Goal: Task Accomplishment & Management: Manage account settings

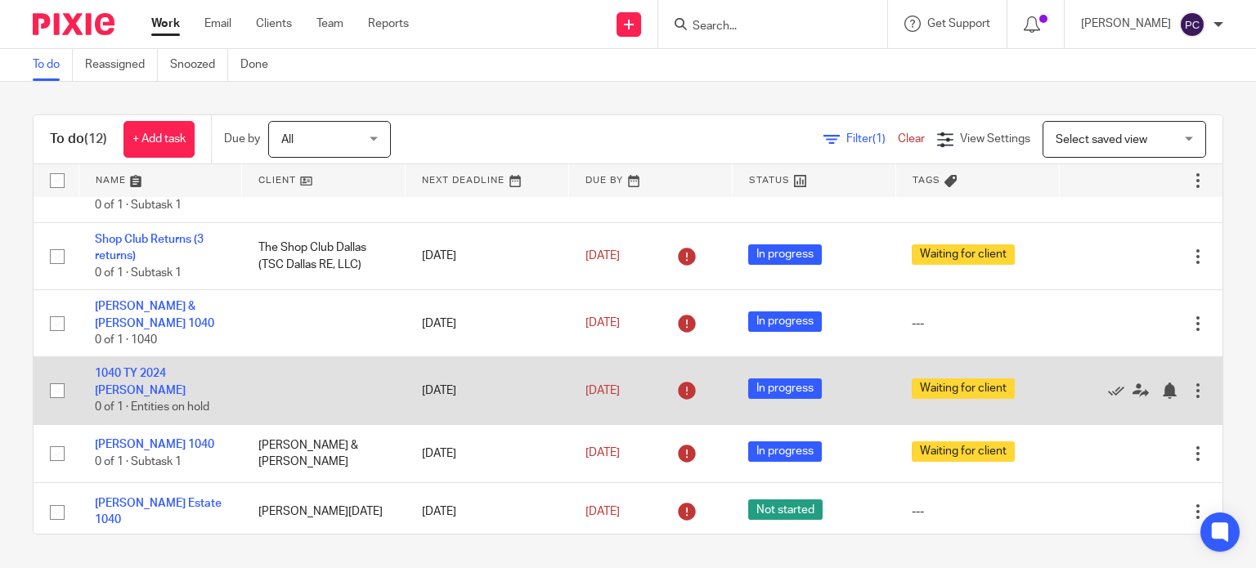
scroll to position [82, 0]
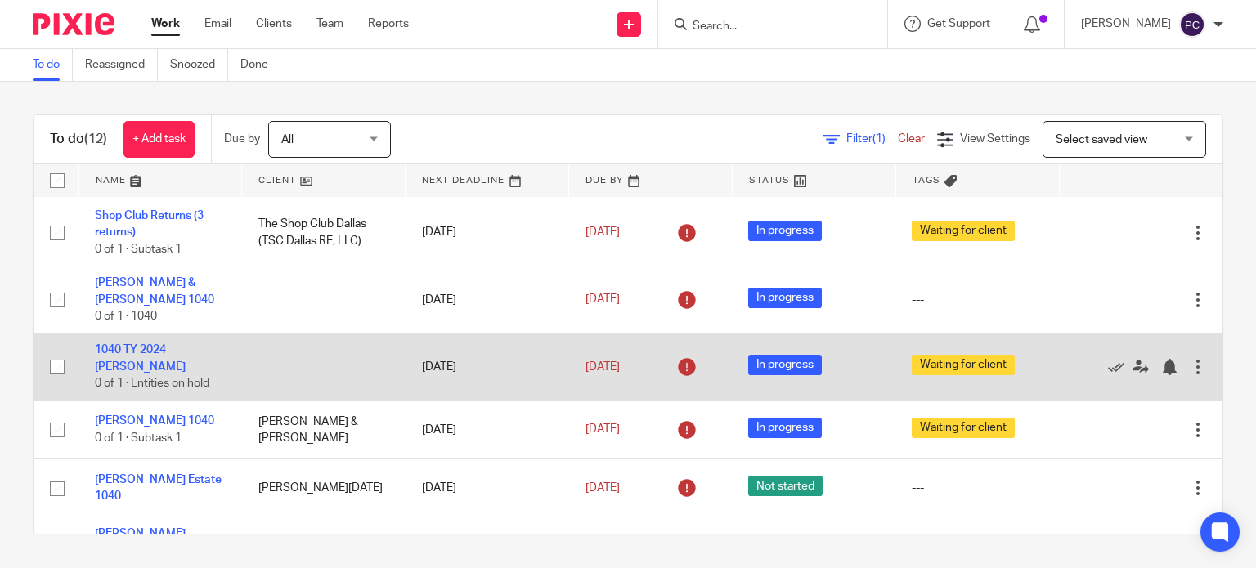
click at [348, 369] on td at bounding box center [324, 367] width 164 height 67
click at [141, 362] on link "1040 TY 2024 Jonathan Reitzell" at bounding box center [140, 358] width 91 height 28
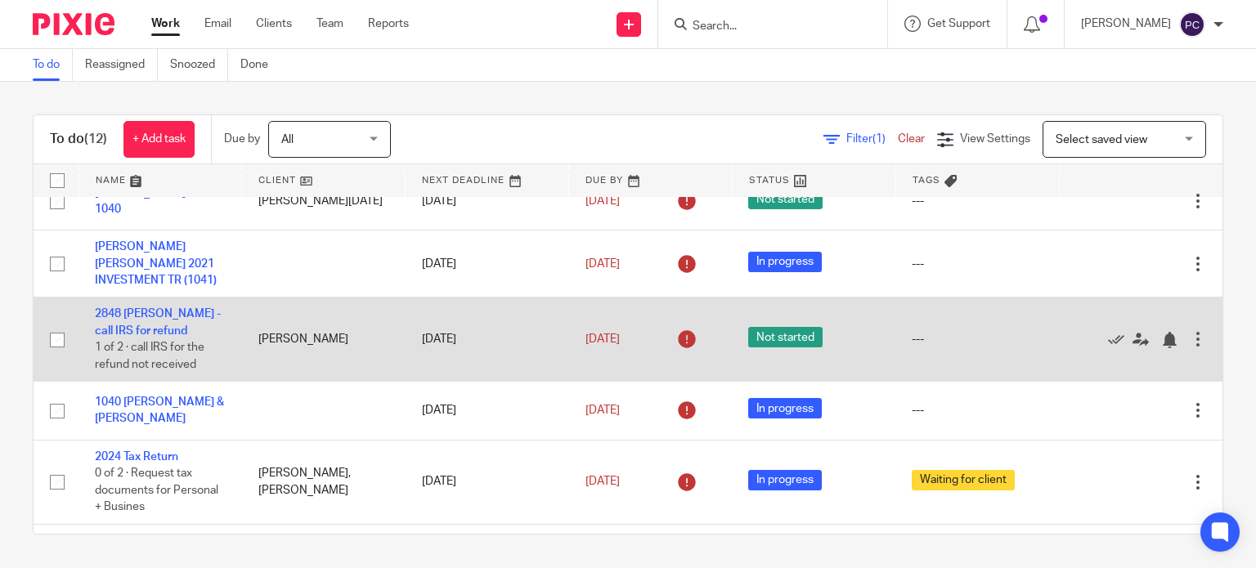
scroll to position [409, 0]
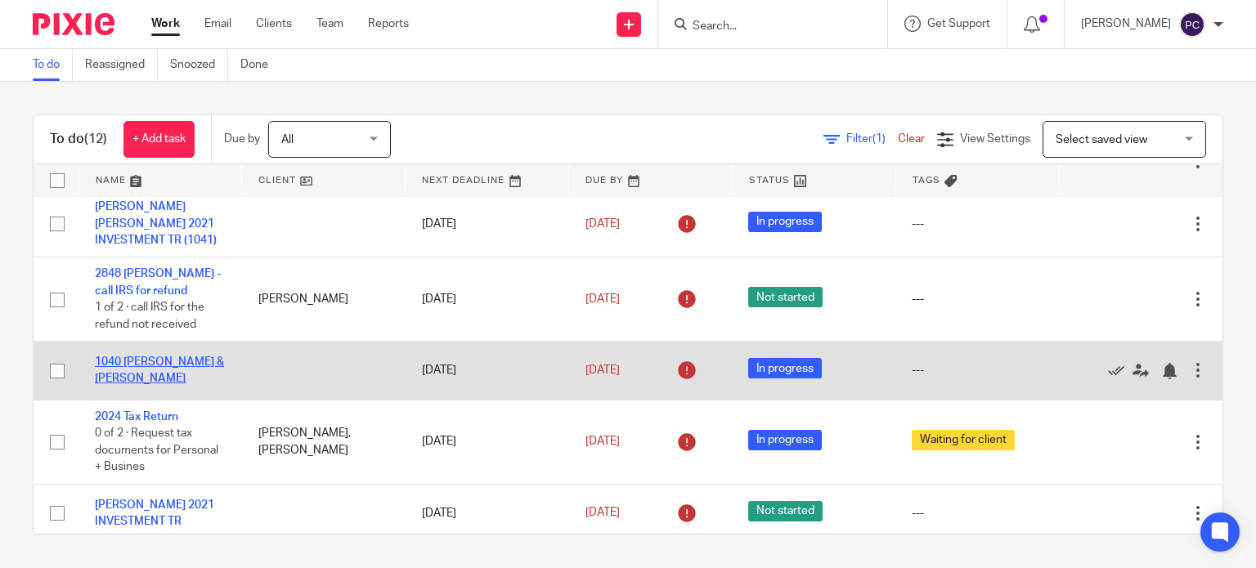
click at [147, 376] on link "1040 DIDDI, VENKATA P. & RIVAS-DIDDI, FANNY C." at bounding box center [159, 371] width 129 height 28
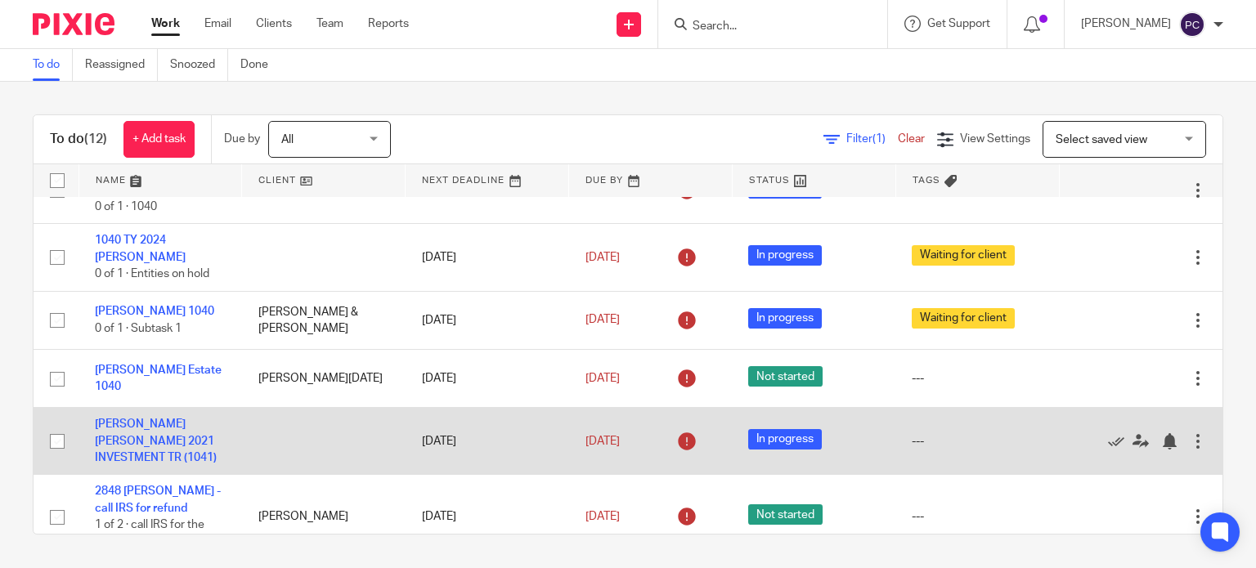
scroll to position [164, 0]
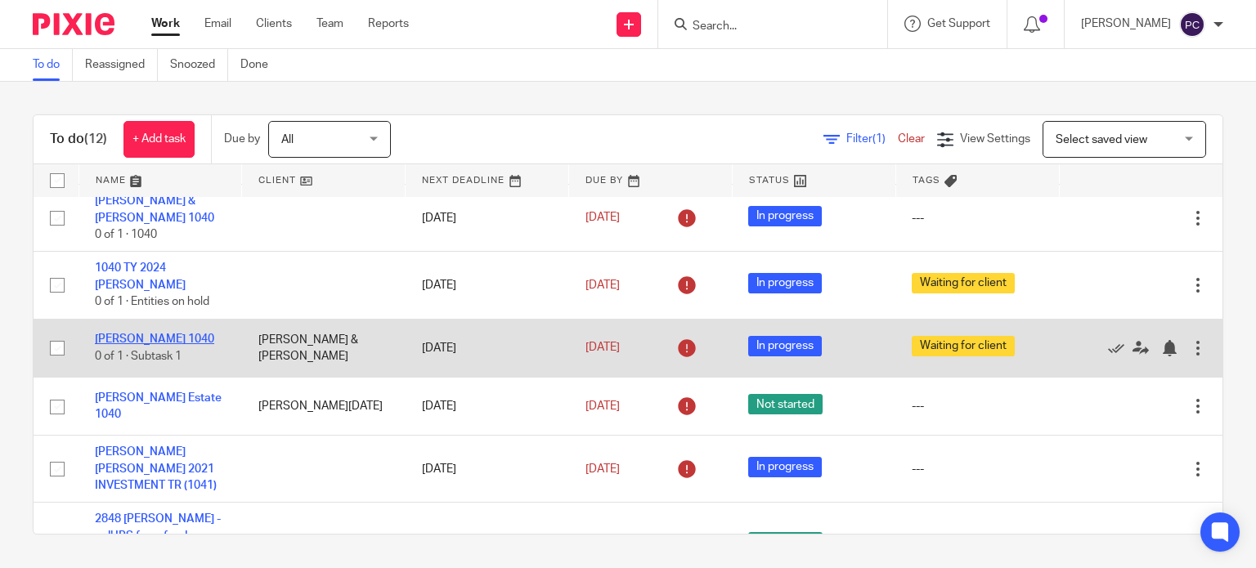
click at [160, 339] on link "[PERSON_NAME] 1040" at bounding box center [154, 339] width 119 height 11
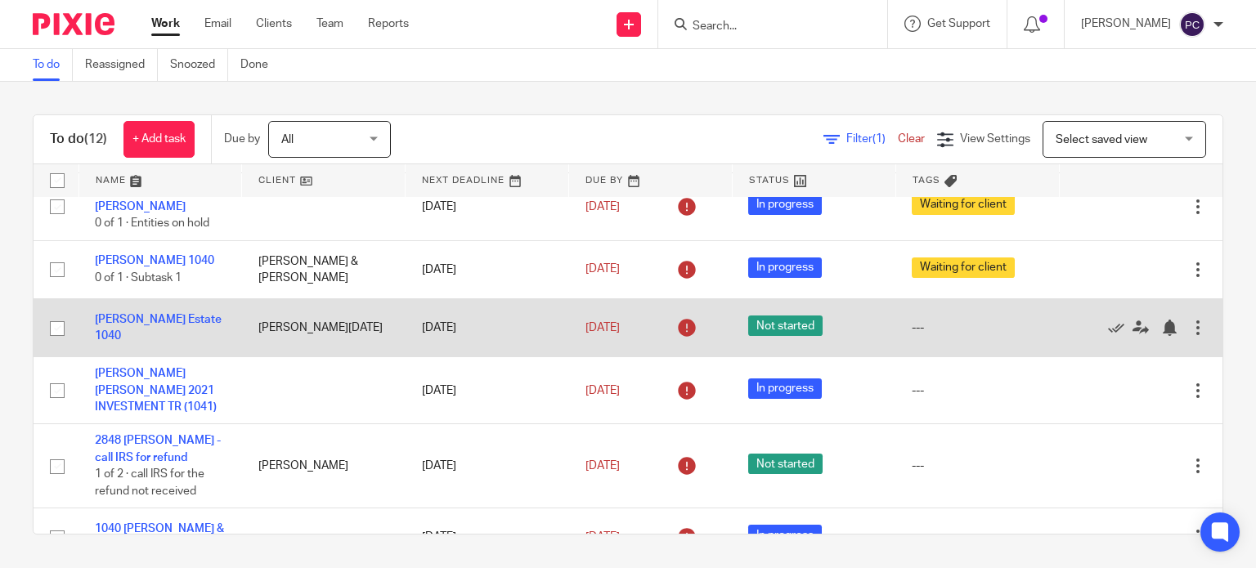
scroll to position [245, 0]
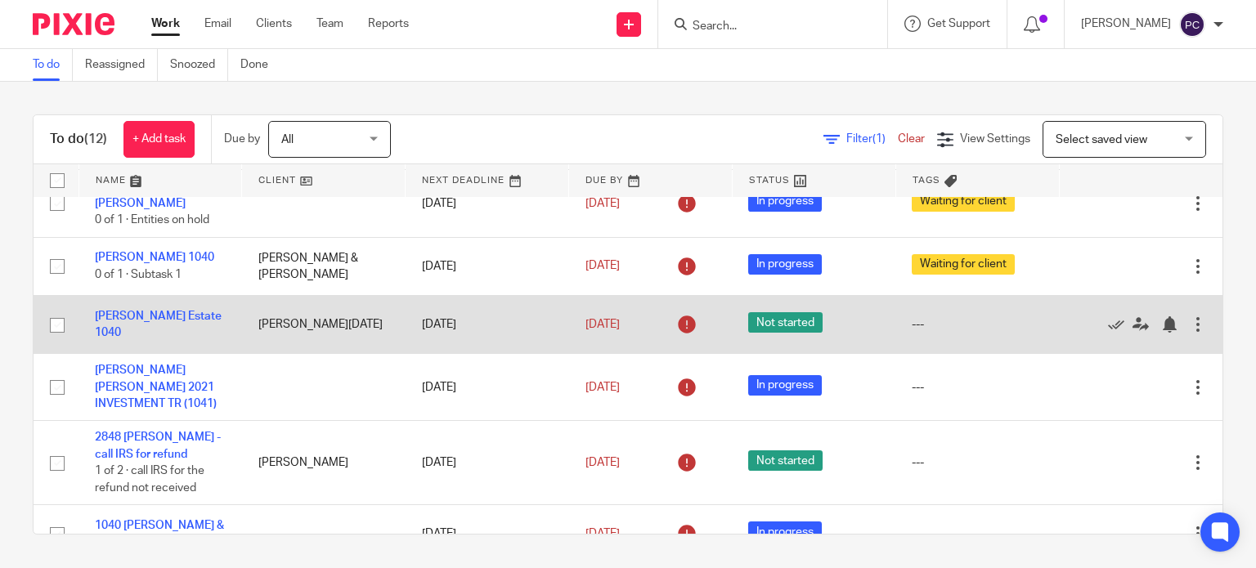
click at [52, 325] on input "checkbox" at bounding box center [57, 325] width 31 height 31
checkbox input "true"
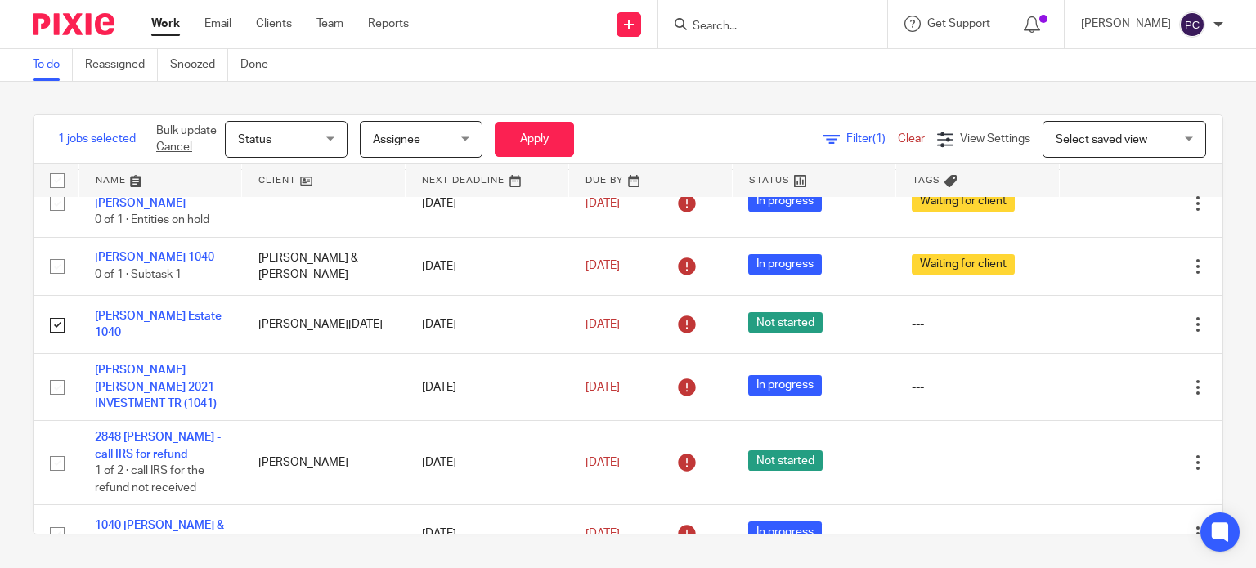
click at [311, 133] on span "Status" at bounding box center [281, 139] width 87 height 34
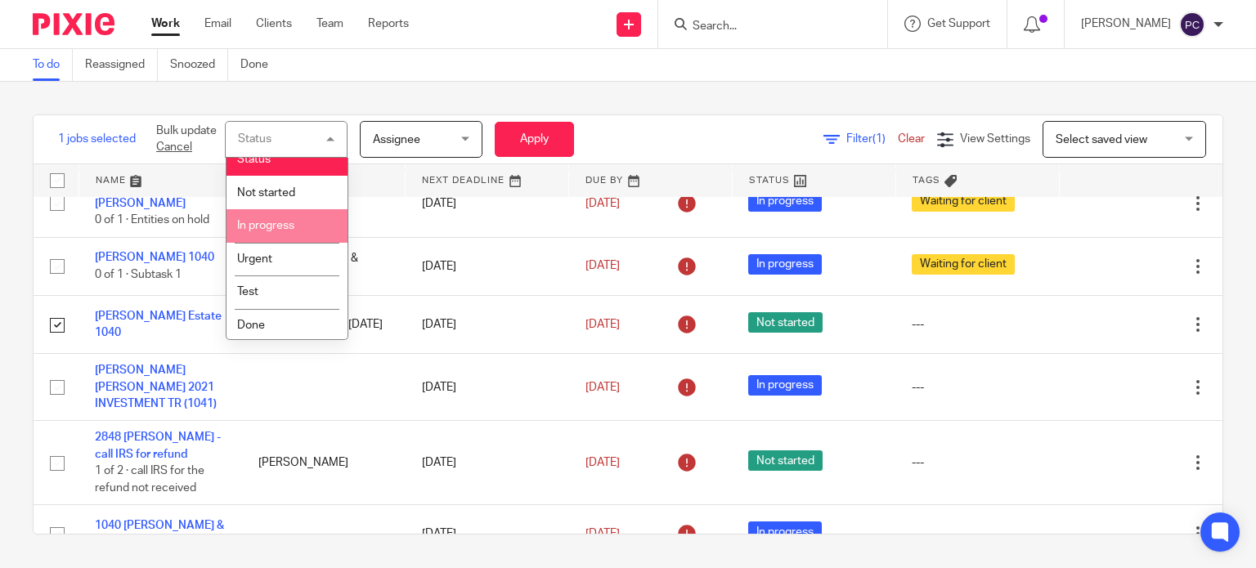
scroll to position [19, 0]
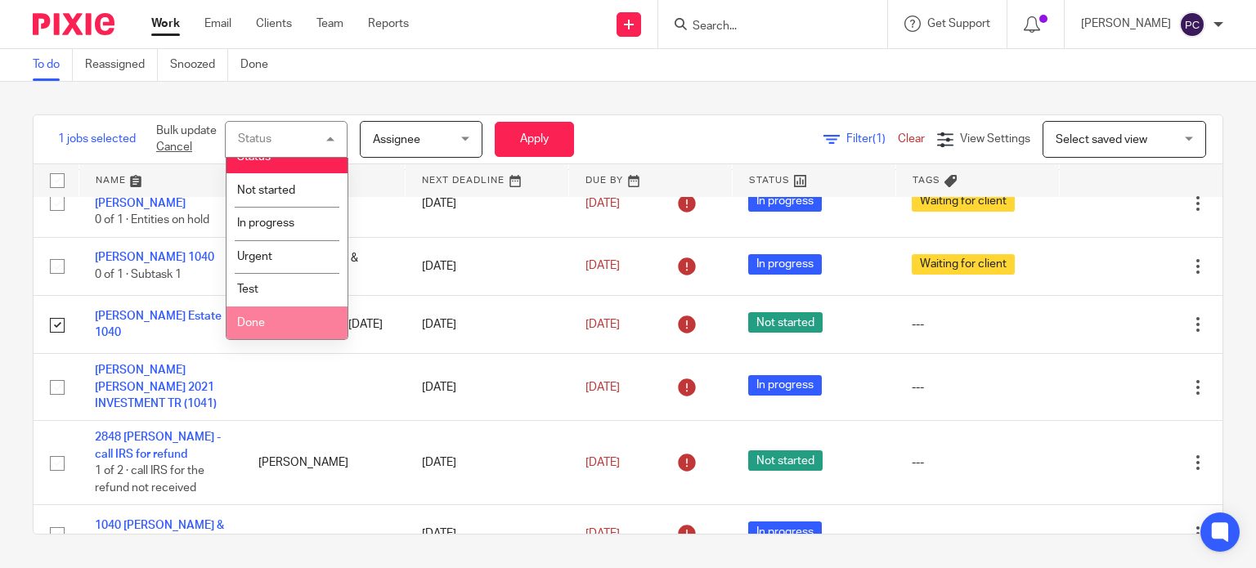
click at [287, 323] on li "Done" at bounding box center [287, 324] width 121 height 34
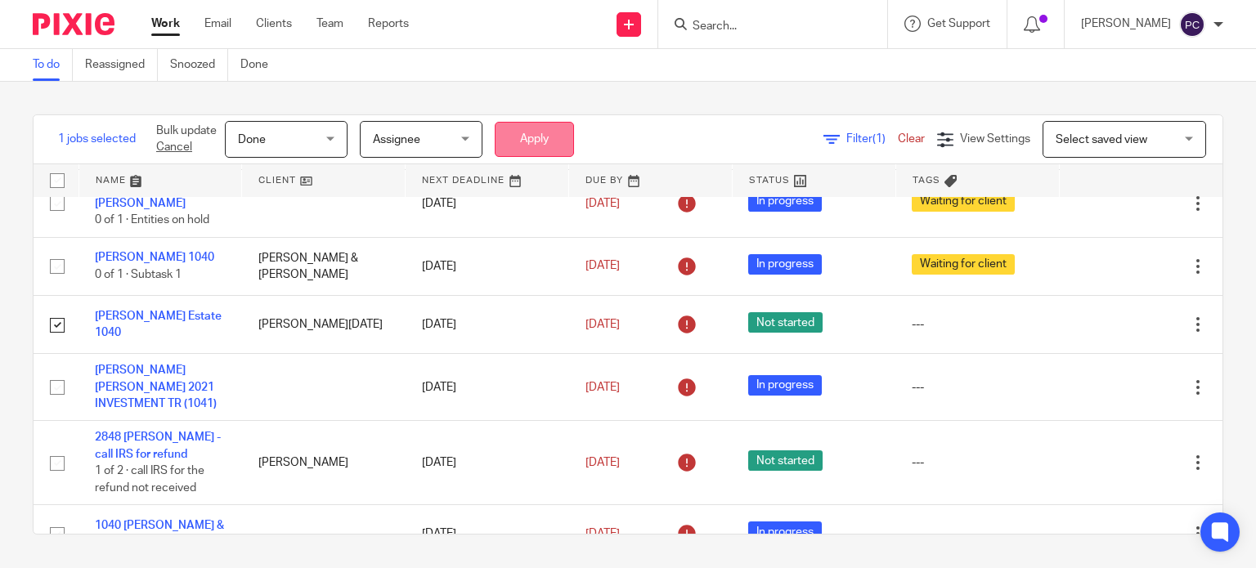
click at [530, 149] on button "Apply" at bounding box center [534, 139] width 79 height 35
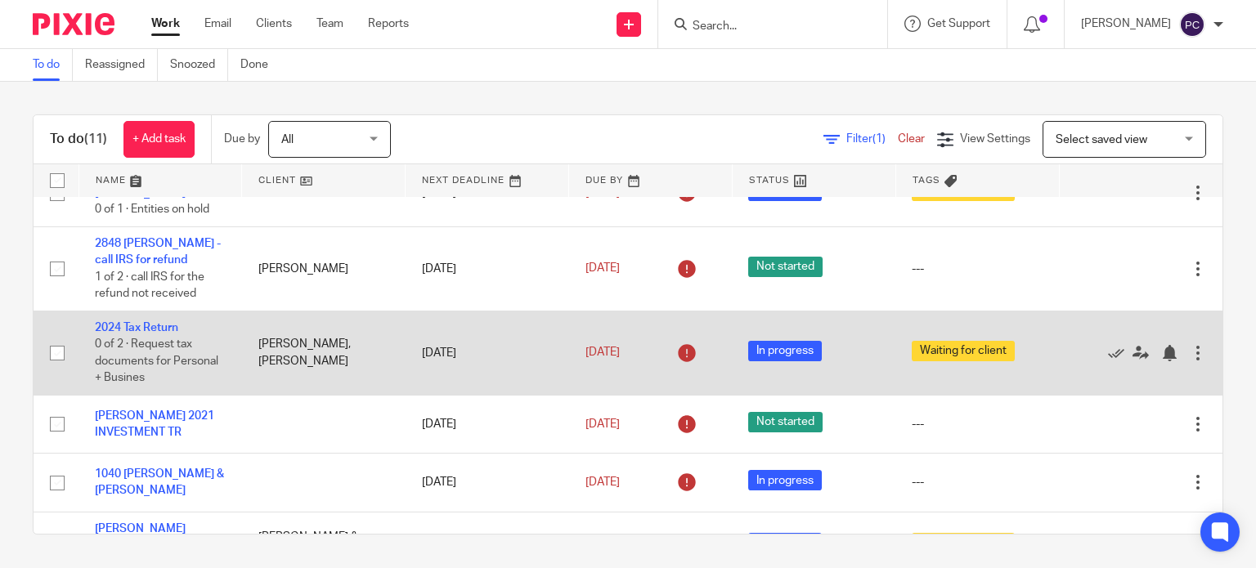
scroll to position [409, 0]
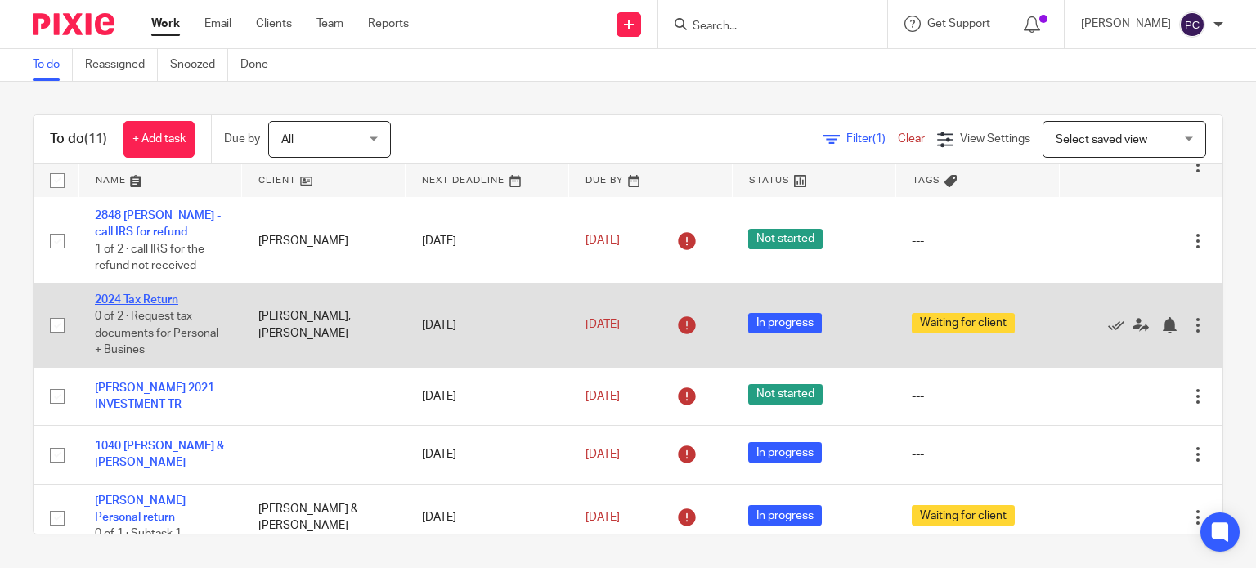
click at [163, 301] on link "2024 Tax Return" at bounding box center [136, 299] width 83 height 11
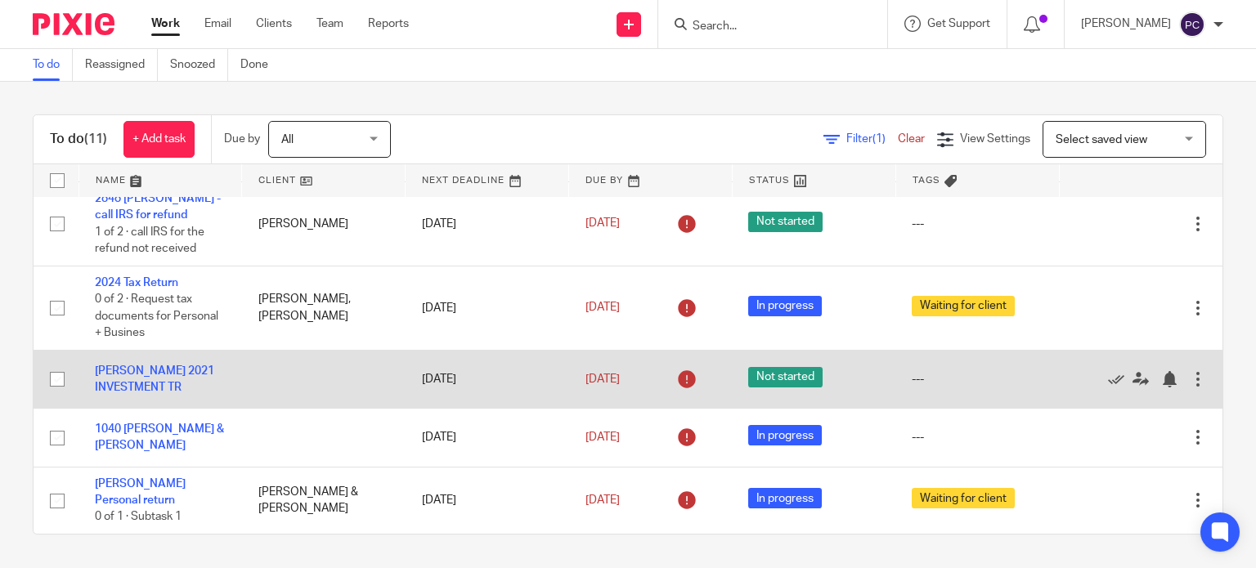
scroll to position [437, 0]
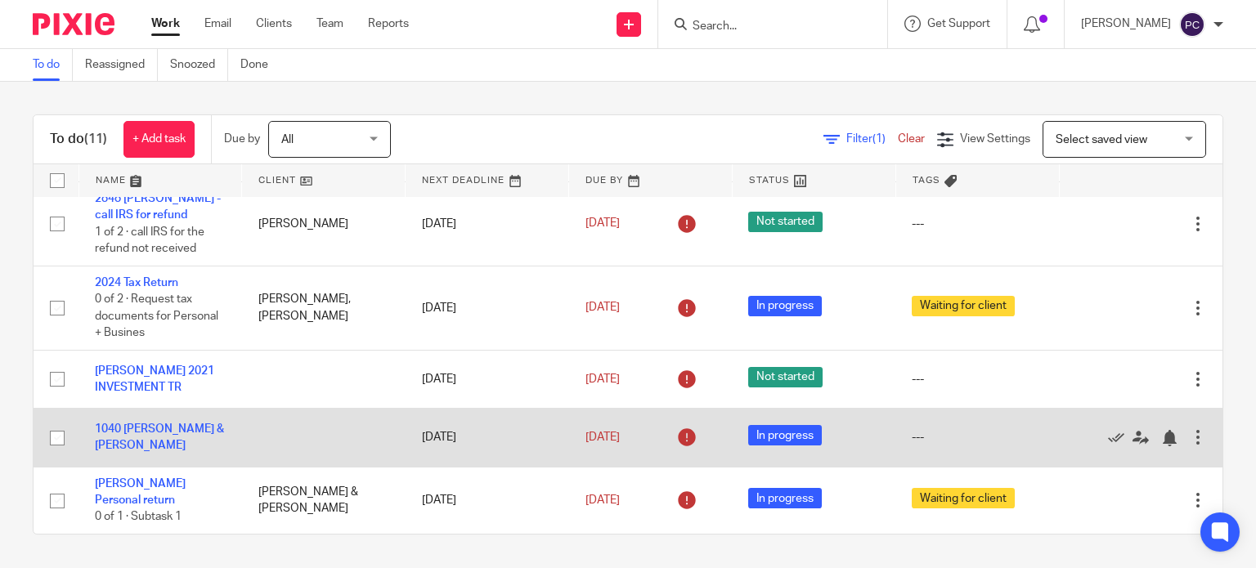
click at [172, 410] on td "1040 [PERSON_NAME] & [PERSON_NAME]" at bounding box center [161, 438] width 164 height 58
